Goal: Communication & Community: Answer question/provide support

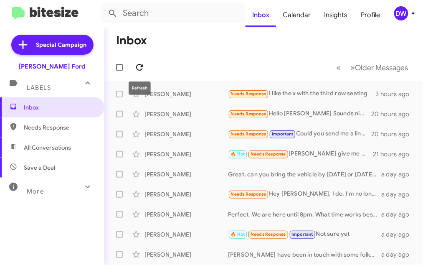
click at [143, 67] on icon at bounding box center [140, 67] width 10 height 10
click at [142, 68] on icon at bounding box center [140, 67] width 10 height 10
click at [135, 63] on icon at bounding box center [140, 67] width 10 height 10
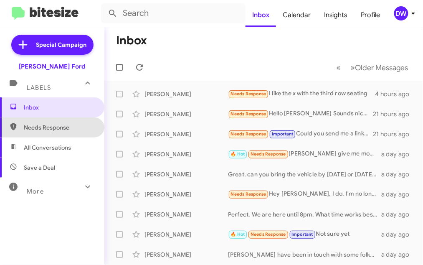
click at [41, 125] on span "Needs Response" at bounding box center [59, 127] width 71 height 8
type input "in:needs-response"
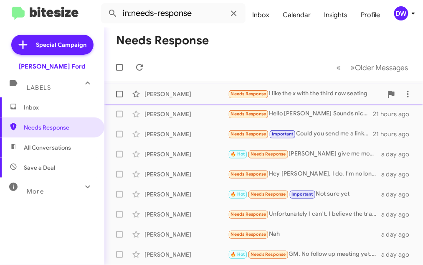
click at [290, 94] on div "Needs Response I like the x with the third row seating" at bounding box center [305, 94] width 155 height 10
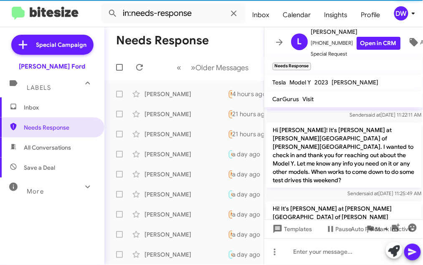
scroll to position [1099, 0]
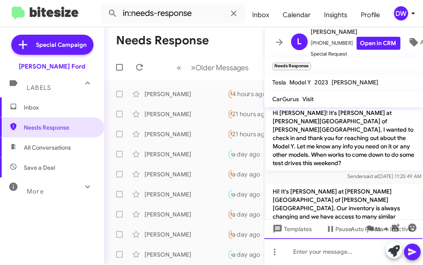
click at [296, 246] on div at bounding box center [343, 251] width 159 height 27
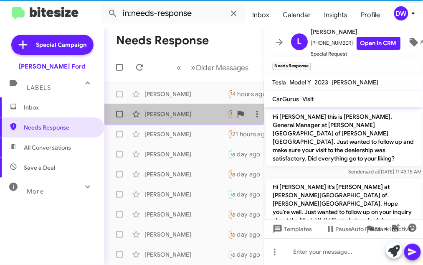
click at [157, 113] on div "[PERSON_NAME]" at bounding box center [187, 114] width 84 height 8
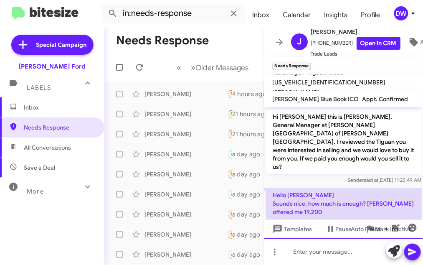
click at [312, 255] on div at bounding box center [343, 251] width 159 height 27
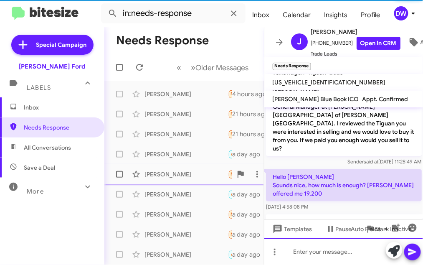
scroll to position [38, 0]
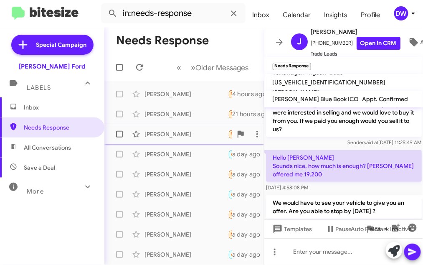
click at [183, 131] on div "[PERSON_NAME]" at bounding box center [187, 134] width 84 height 8
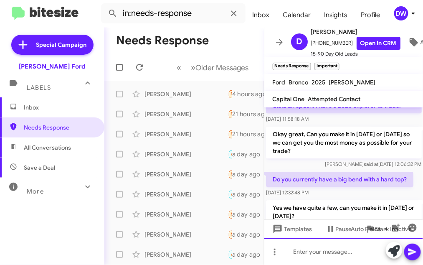
click at [301, 253] on div at bounding box center [343, 251] width 159 height 27
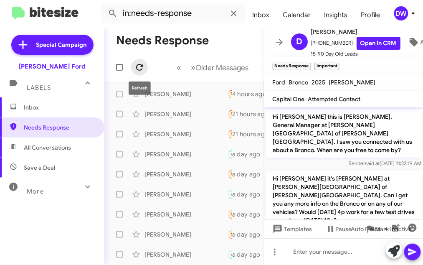
click at [135, 69] on icon at bounding box center [140, 67] width 10 height 10
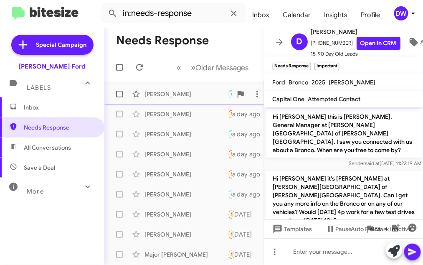
click at [168, 96] on div "[PERSON_NAME]" at bounding box center [187, 94] width 84 height 8
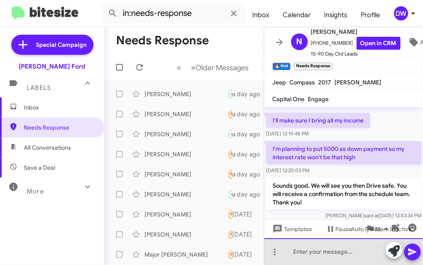
click at [289, 250] on div at bounding box center [343, 251] width 159 height 27
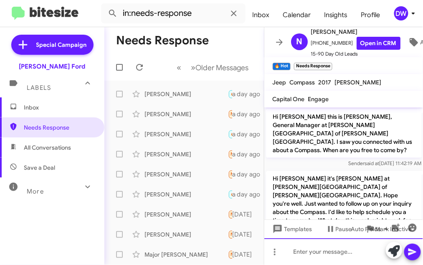
scroll to position [42, 0]
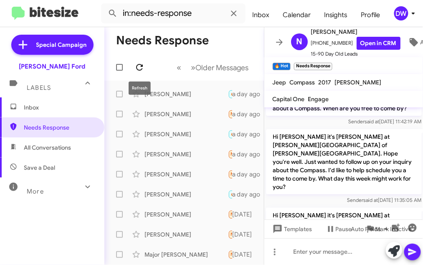
click at [133, 66] on span at bounding box center [139, 67] width 17 height 10
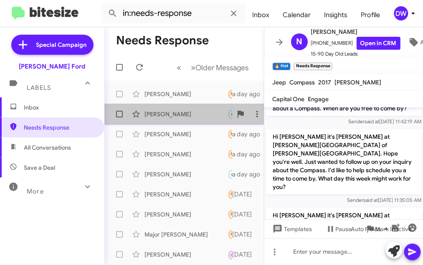
click at [168, 104] on span "[PERSON_NAME] 🔥 Hot Needs Response Important Not sure yet a day ago" at bounding box center [184, 114] width 160 height 20
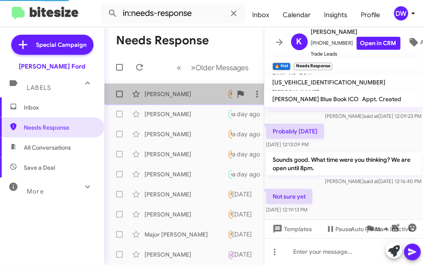
click at [168, 96] on div "[PERSON_NAME]" at bounding box center [187, 94] width 84 height 8
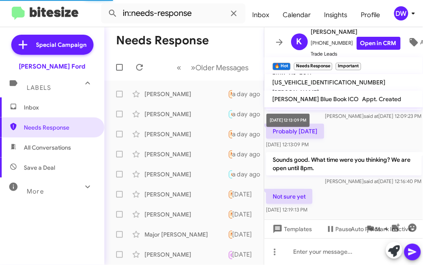
scroll to position [118, 0]
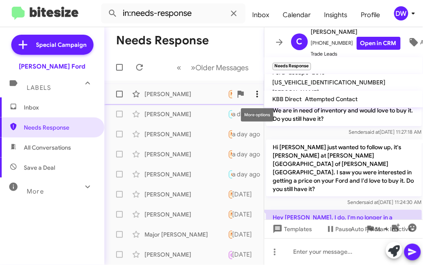
click at [256, 93] on icon at bounding box center [257, 94] width 10 height 10
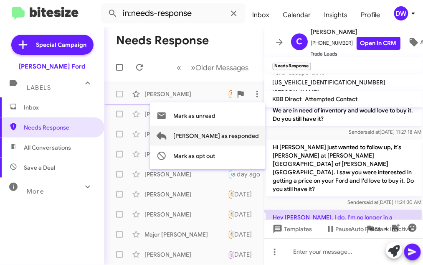
click at [250, 134] on span "[PERSON_NAME] as responded" at bounding box center [216, 136] width 86 height 20
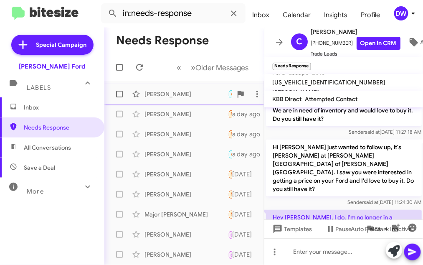
click at [185, 94] on div "[PERSON_NAME]" at bounding box center [187, 94] width 84 height 8
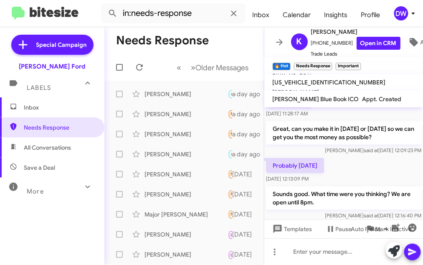
scroll to position [121, 0]
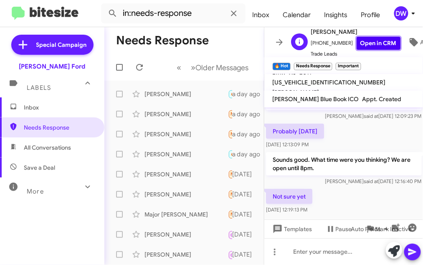
click at [363, 42] on link "Open in CRM" at bounding box center [379, 43] width 44 height 13
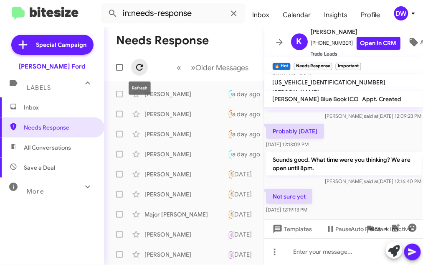
click at [137, 68] on icon at bounding box center [139, 67] width 7 height 7
click at [133, 66] on span at bounding box center [139, 67] width 17 height 10
click at [166, 115] on div "[PERSON_NAME]" at bounding box center [187, 114] width 84 height 8
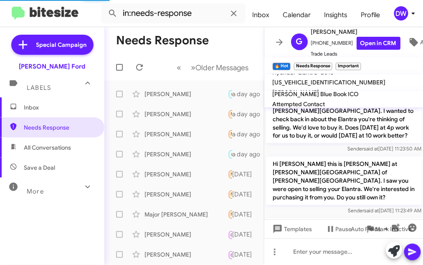
scroll to position [490, 0]
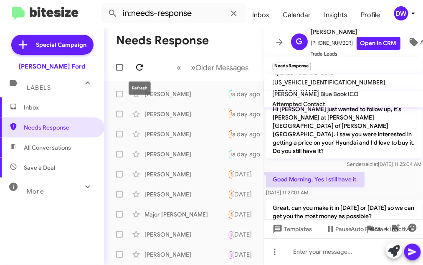
click at [142, 62] on icon at bounding box center [140, 67] width 10 height 10
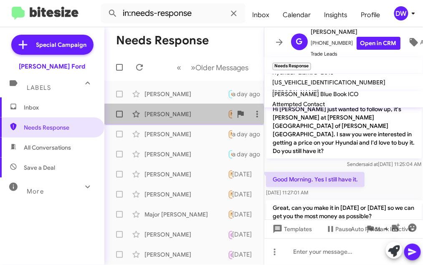
click at [169, 115] on div "[PERSON_NAME]" at bounding box center [187, 114] width 84 height 8
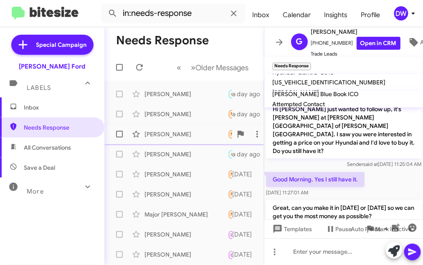
click at [193, 134] on div "[PERSON_NAME]" at bounding box center [187, 134] width 84 height 8
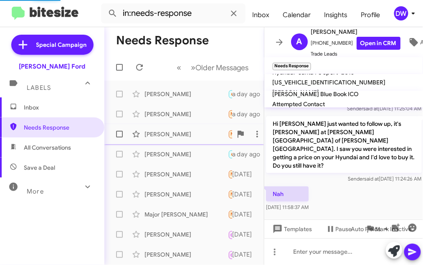
scroll to position [38, 0]
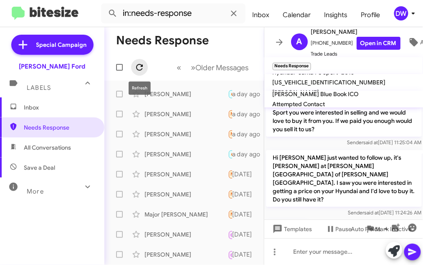
click at [143, 67] on icon at bounding box center [140, 67] width 10 height 10
click at [136, 69] on icon at bounding box center [140, 67] width 10 height 10
click at [139, 66] on icon at bounding box center [140, 67] width 10 height 10
click at [139, 63] on icon at bounding box center [140, 67] width 10 height 10
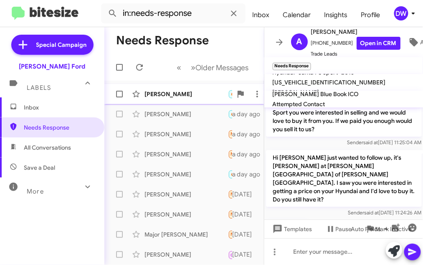
click at [154, 90] on div "[PERSON_NAME]" at bounding box center [187, 94] width 84 height 8
